Goal: Information Seeking & Learning: Compare options

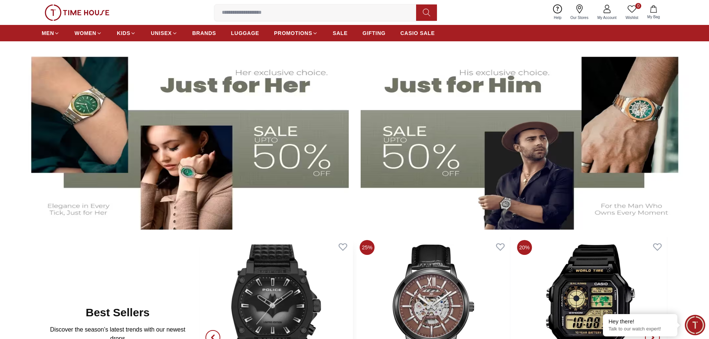
scroll to position [260, 0]
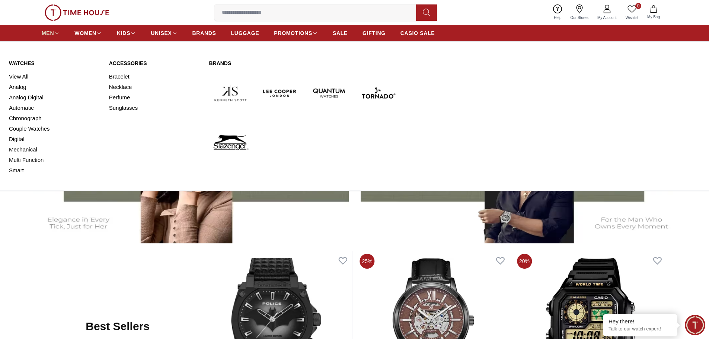
click at [55, 31] on icon at bounding box center [57, 34] width 6 height 6
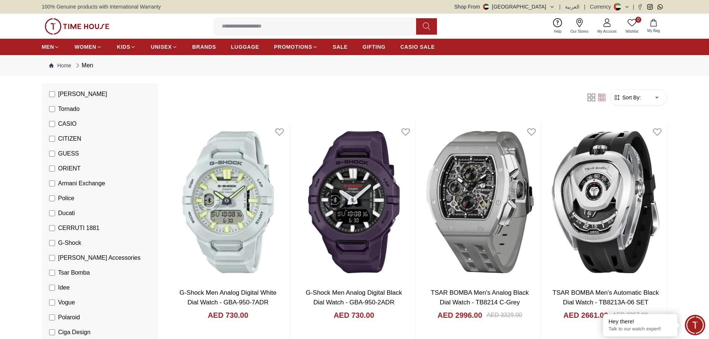
scroll to position [149, 0]
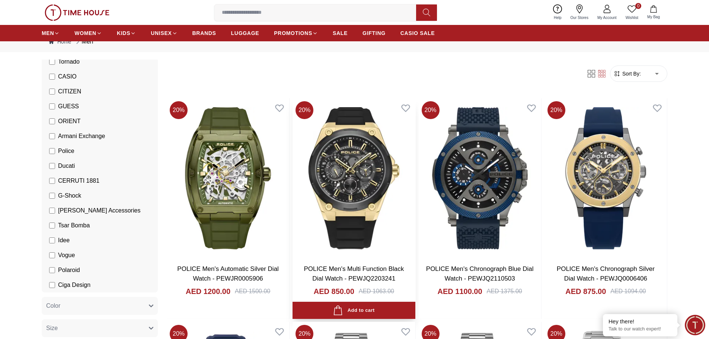
scroll to position [37, 0]
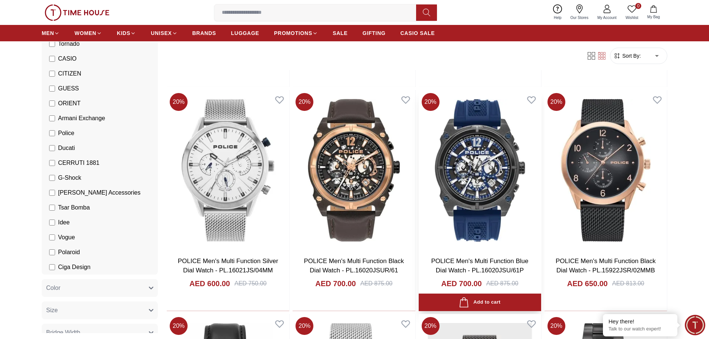
scroll to position [1563, 0]
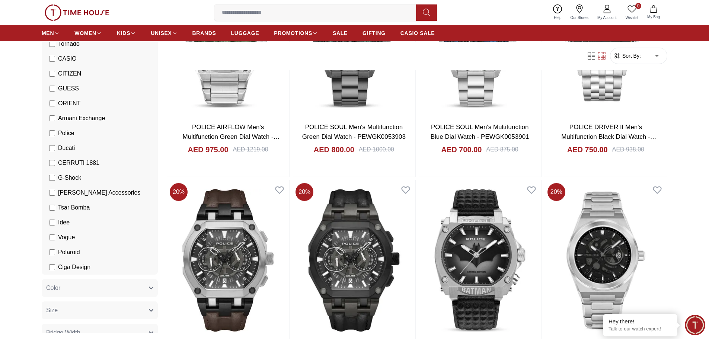
scroll to position [3088, 0]
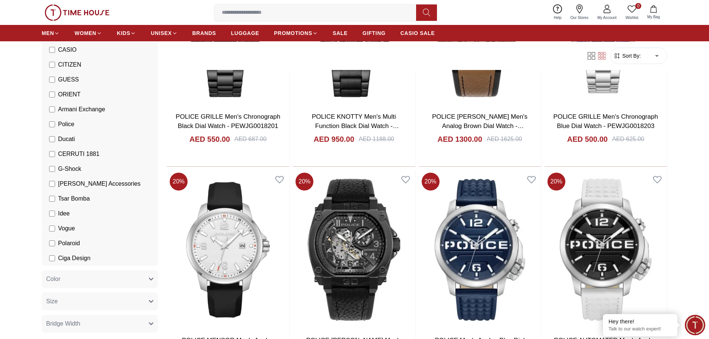
scroll to position [149, 0]
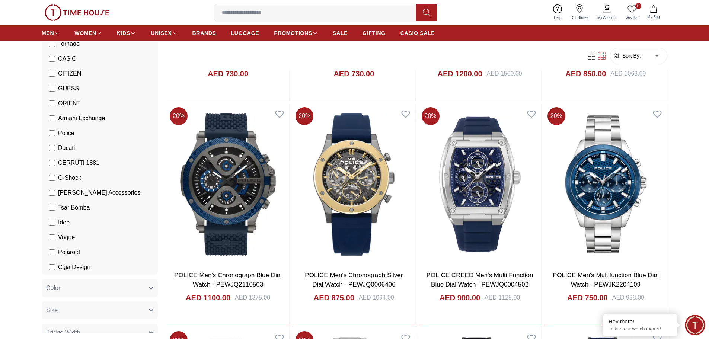
scroll to position [223, 0]
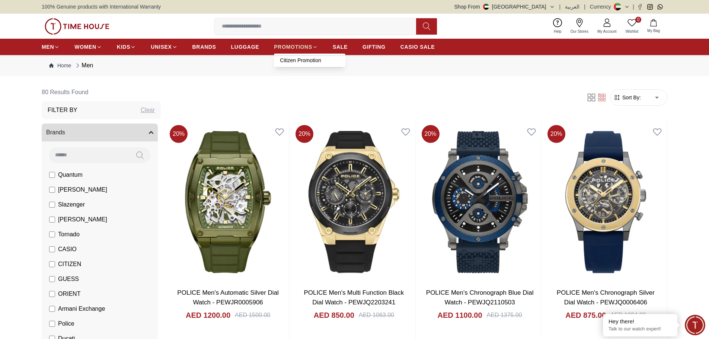
click at [317, 48] on icon at bounding box center [315, 47] width 6 height 6
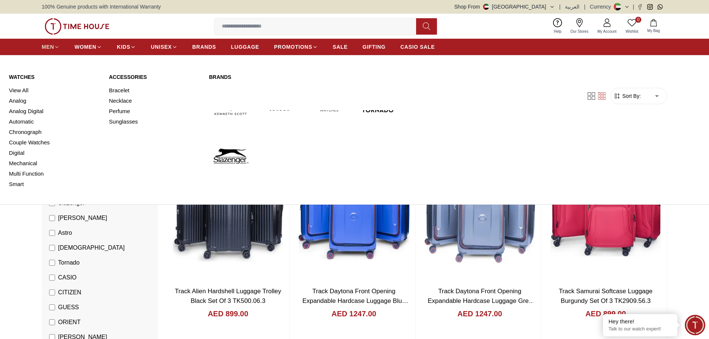
click at [55, 45] on icon at bounding box center [57, 47] width 6 height 6
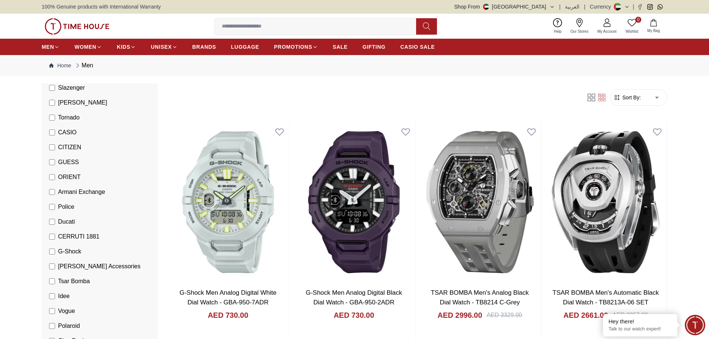
scroll to position [112, 0]
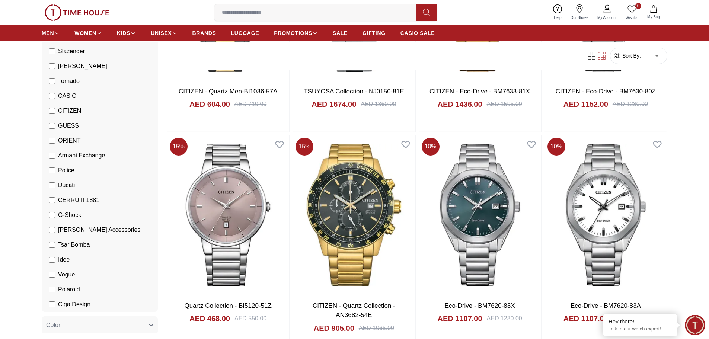
scroll to position [1005, 0]
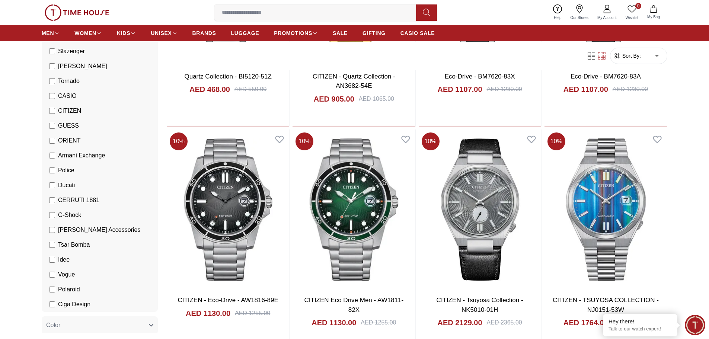
scroll to position [1079, 0]
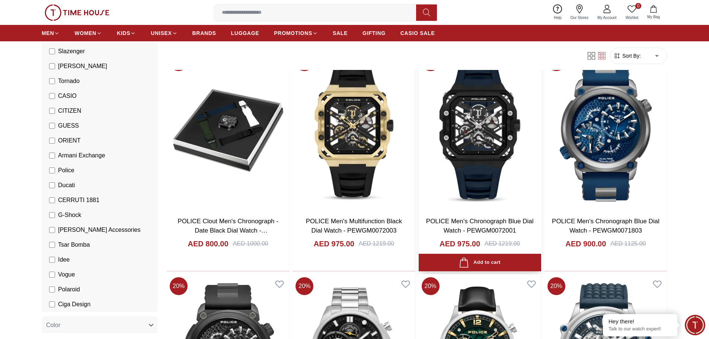
scroll to position [744, 0]
